Goal: Information Seeking & Learning: Understand process/instructions

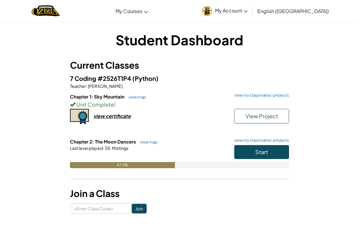
click at [270, 155] on button "Start" at bounding box center [261, 152] width 55 height 14
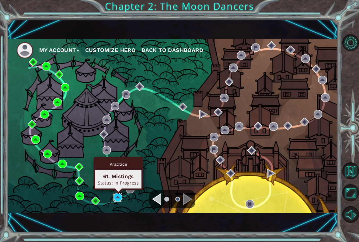
click at [118, 196] on img at bounding box center [117, 197] width 9 height 9
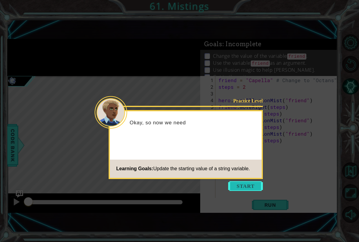
click at [245, 187] on button "Start" at bounding box center [245, 186] width 35 height 10
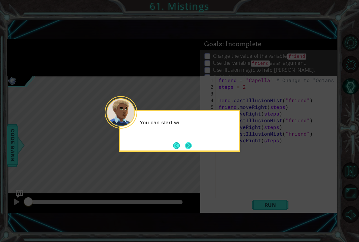
click at [191, 144] on button "Next" at bounding box center [188, 145] width 7 height 7
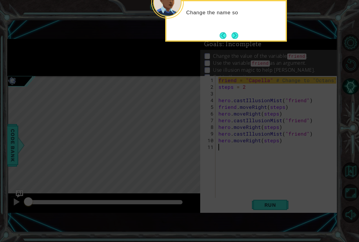
click at [234, 47] on icon at bounding box center [179, 63] width 359 height 357
click at [237, 39] on button "Next" at bounding box center [234, 35] width 7 height 7
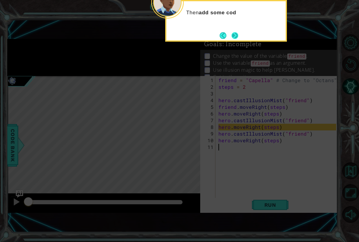
click at [234, 39] on button "Next" at bounding box center [234, 35] width 7 height 7
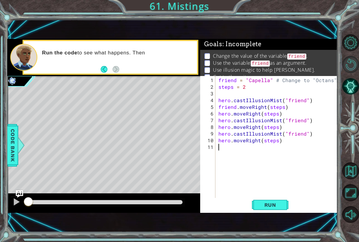
click at [346, 71] on button "Restart Level" at bounding box center [350, 64] width 17 height 17
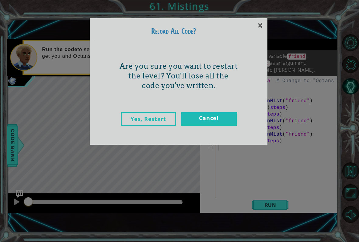
click at [156, 125] on link "Yes, Restart" at bounding box center [148, 119] width 55 height 14
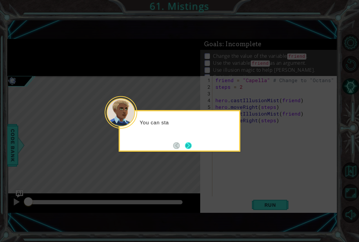
click at [185, 149] on button "Next" at bounding box center [188, 145] width 7 height 7
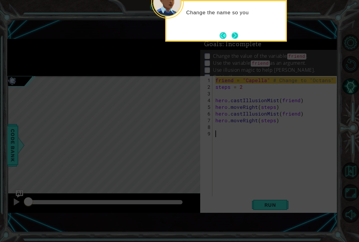
click at [233, 37] on button "Next" at bounding box center [234, 35] width 7 height 7
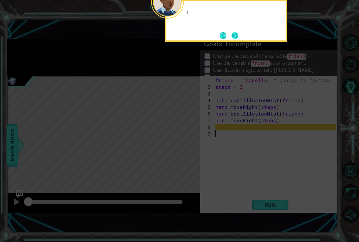
click at [235, 39] on button "Next" at bounding box center [234, 35] width 7 height 7
